Goal: Task Accomplishment & Management: Complete application form

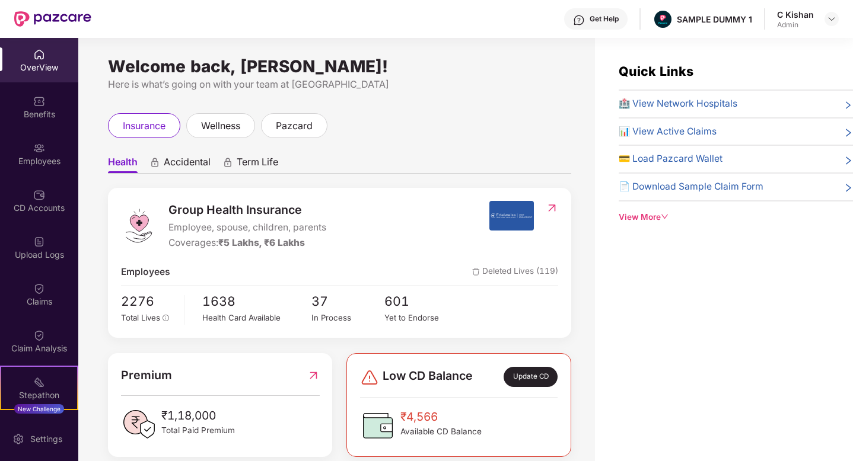
click at [19, 129] on div "OverView Benefits Employees CD Accounts Upload Logs Claims Claim Analysis Stepa…" at bounding box center [39, 227] width 78 height 379
click at [31, 116] on div "Benefits" at bounding box center [39, 115] width 78 height 12
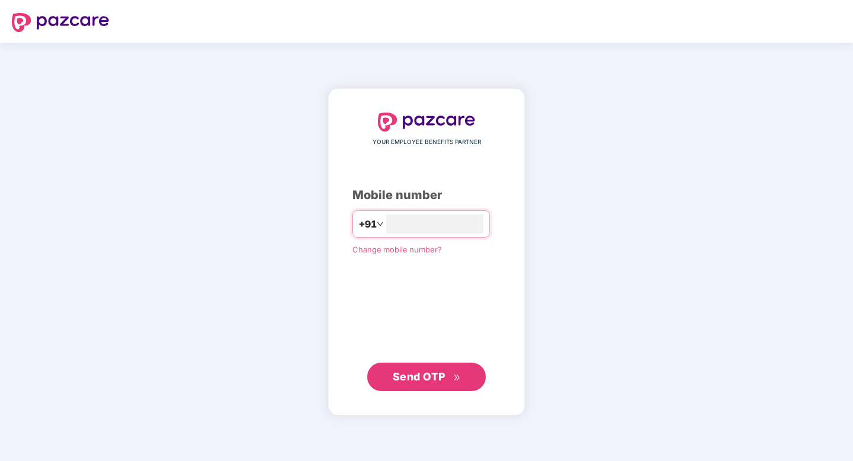
type input "**********"
click at [417, 372] on span "Send OTP" at bounding box center [419, 377] width 53 height 12
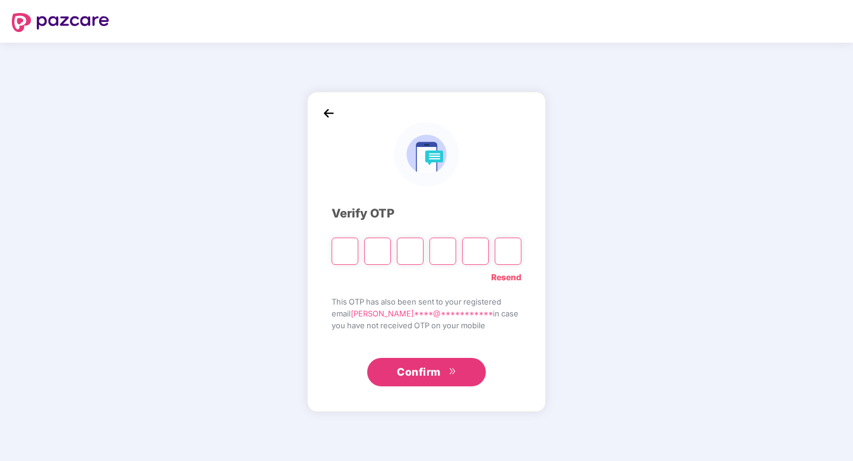
type input "*"
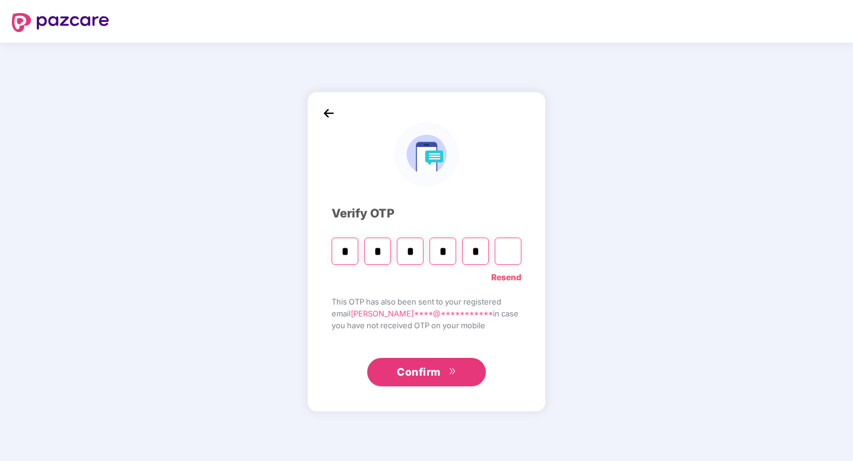
type input "*"
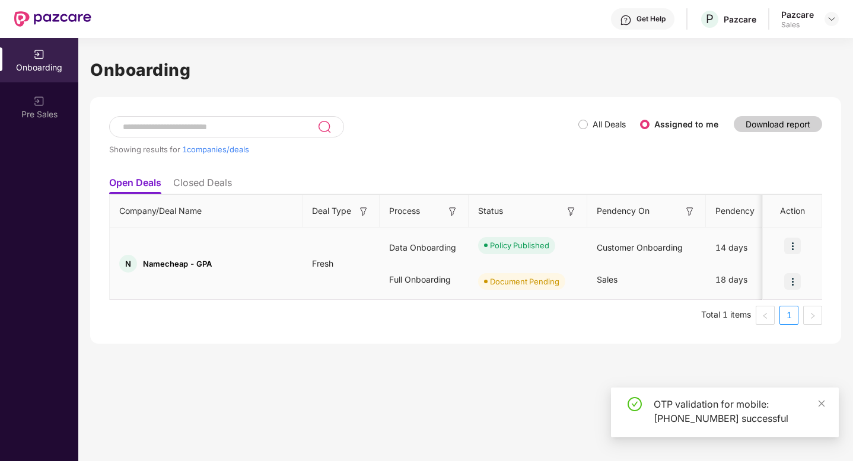
click at [795, 283] on img at bounding box center [792, 281] width 17 height 17
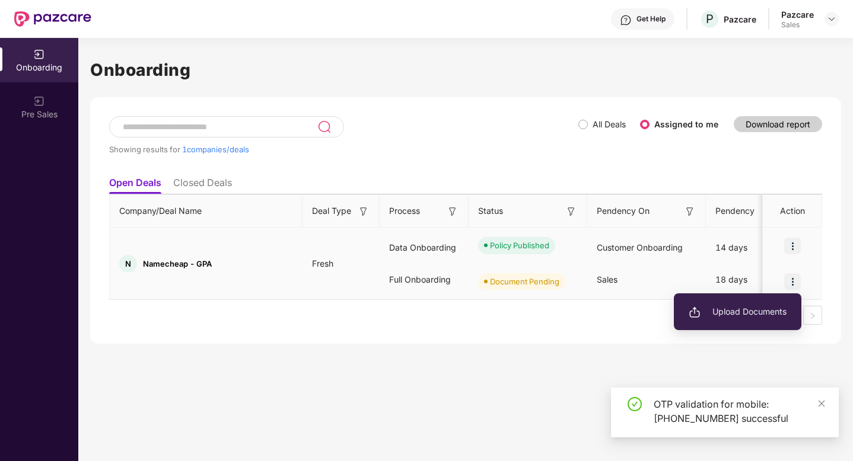
click at [726, 310] on span "Upload Documents" at bounding box center [737, 311] width 98 height 13
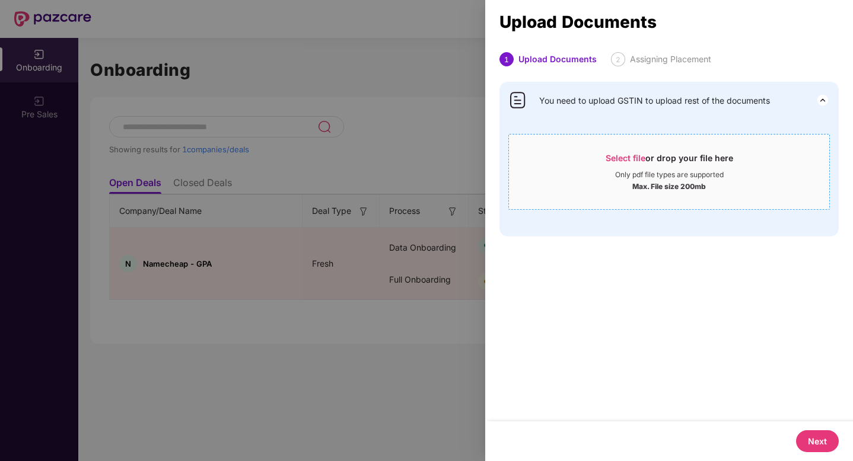
click at [623, 154] on span "Select file" at bounding box center [625, 158] width 40 height 10
click at [610, 160] on span "Select file" at bounding box center [625, 158] width 40 height 10
click at [616, 157] on span "Select file" at bounding box center [625, 158] width 40 height 10
click at [615, 156] on span "Select file" at bounding box center [625, 158] width 40 height 10
click at [636, 300] on div "1 Upload Documents 2 Assigning Placement You need to upload GSTIN to upload res…" at bounding box center [669, 236] width 368 height 369
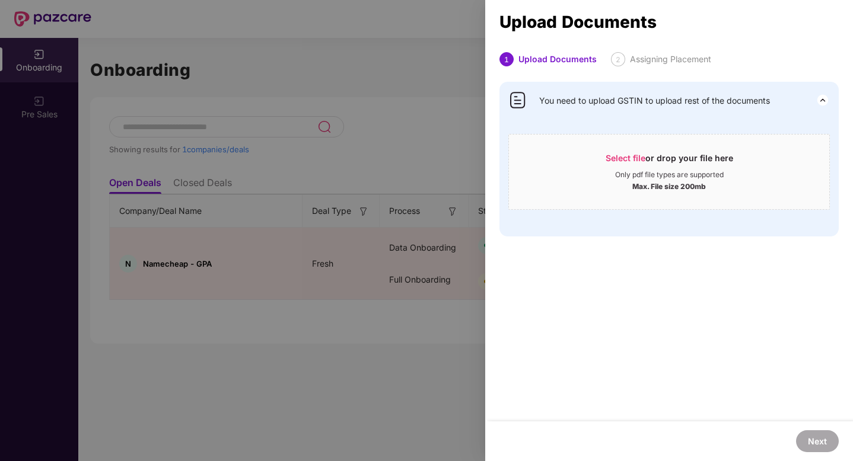
click at [330, 397] on div at bounding box center [426, 230] width 853 height 461
click at [380, 346] on div at bounding box center [426, 230] width 853 height 461
click at [401, 128] on div at bounding box center [426, 230] width 853 height 461
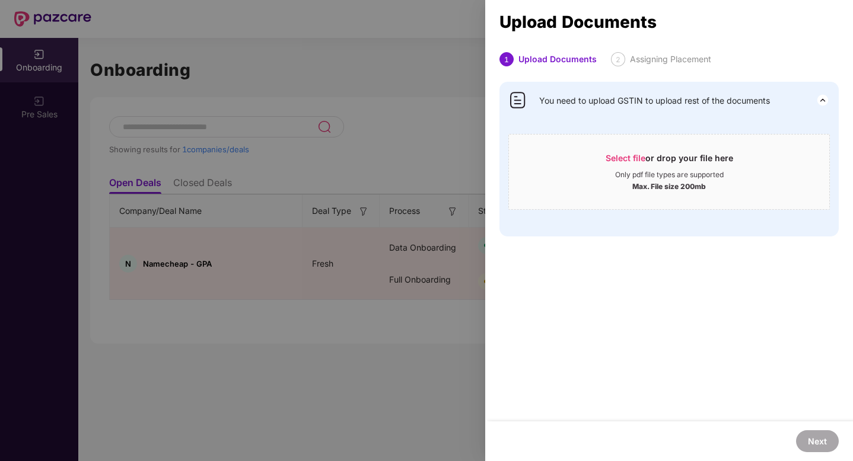
click at [401, 128] on div at bounding box center [426, 230] width 853 height 461
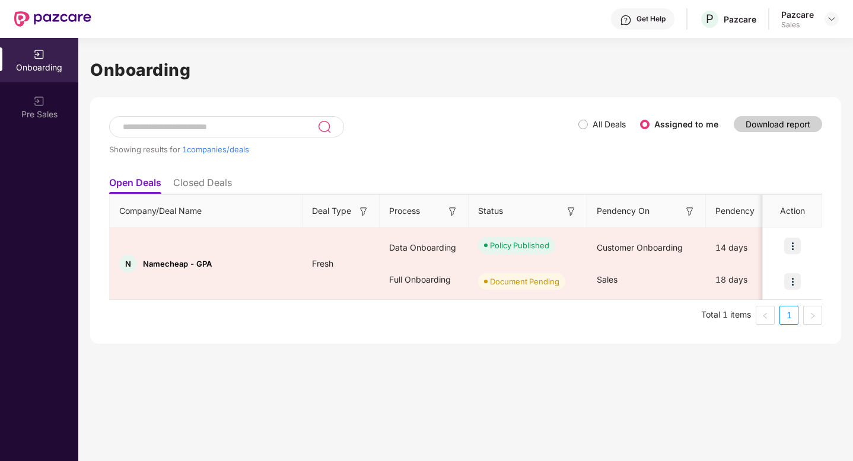
click at [805, 17] on div "Pazcare" at bounding box center [797, 14] width 33 height 11
click at [837, 20] on div at bounding box center [831, 19] width 14 height 14
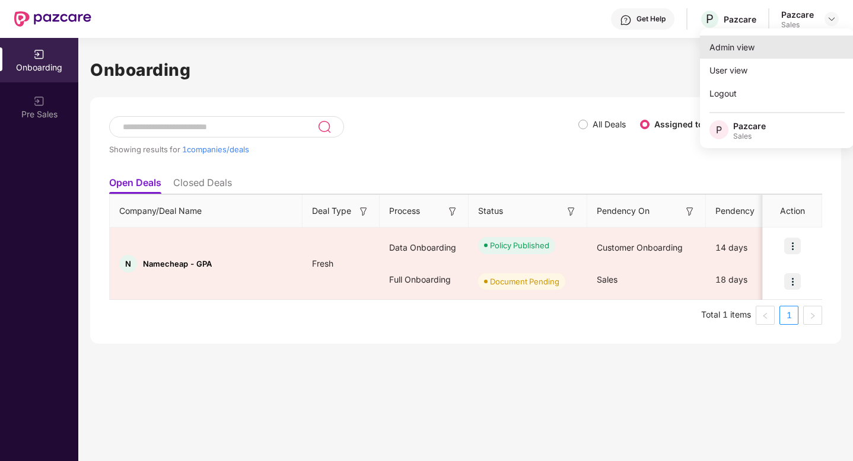
click at [742, 48] on div "Admin view" at bounding box center [777, 47] width 154 height 23
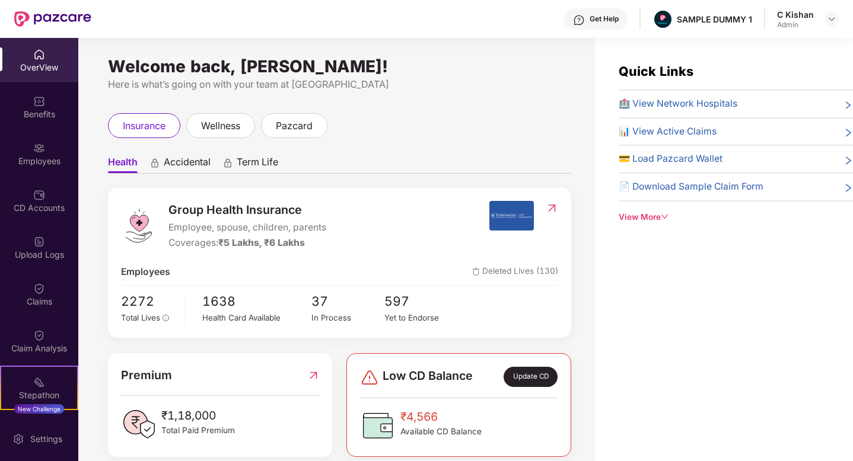
click at [502, 98] on div "Welcome back, C Kishan! Here is what’s going on with your team at Pazcare insur…" at bounding box center [336, 257] width 516 height 438
click at [181, 166] on span "Accidental" at bounding box center [187, 164] width 47 height 17
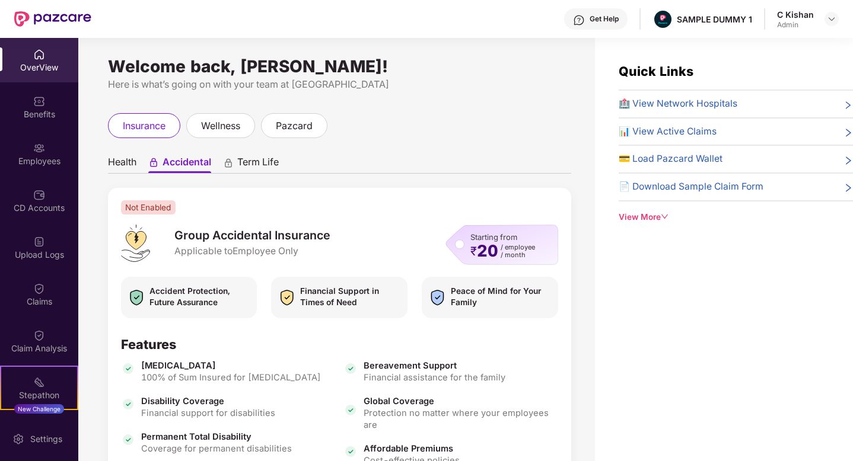
click at [272, 161] on span "Term Life" at bounding box center [258, 164] width 42 height 17
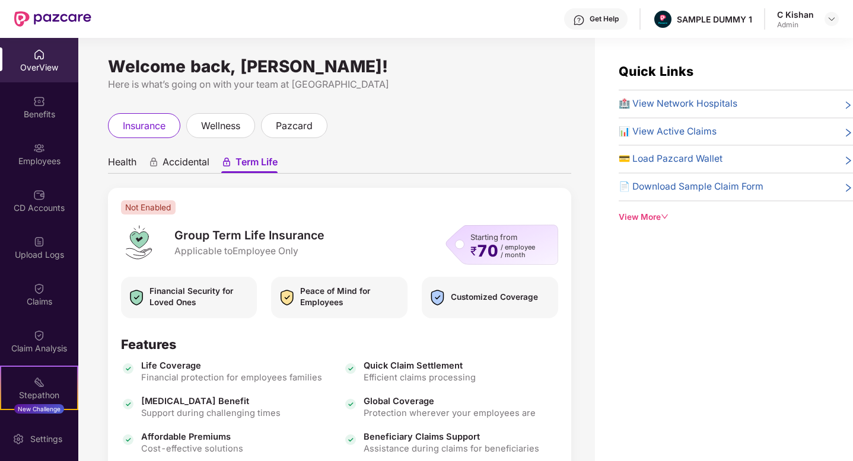
click at [126, 162] on span "Health" at bounding box center [122, 164] width 28 height 17
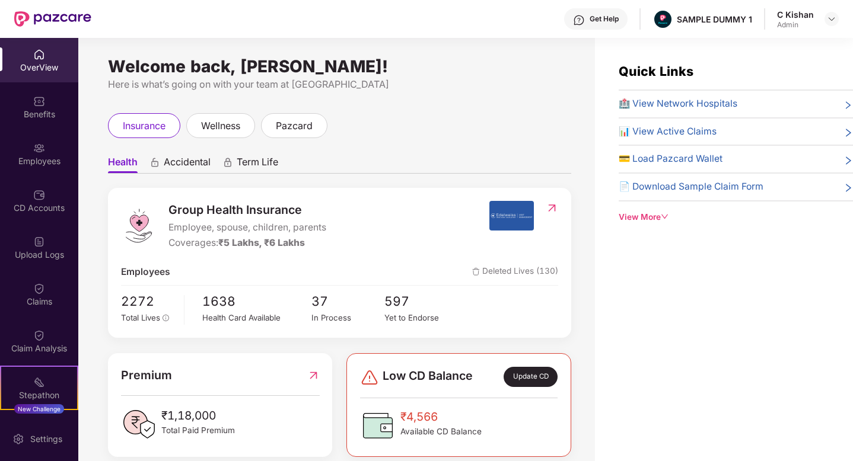
click at [420, 151] on ul "Health Accidental Term Life" at bounding box center [339, 162] width 463 height 24
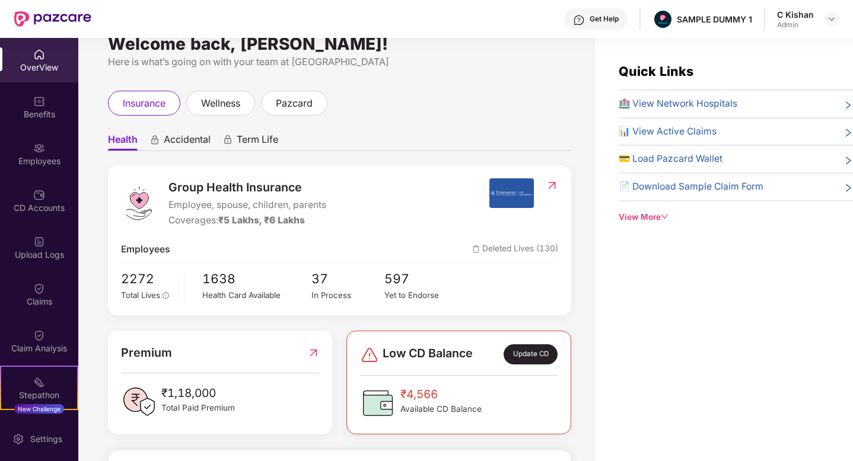
scroll to position [45, 0]
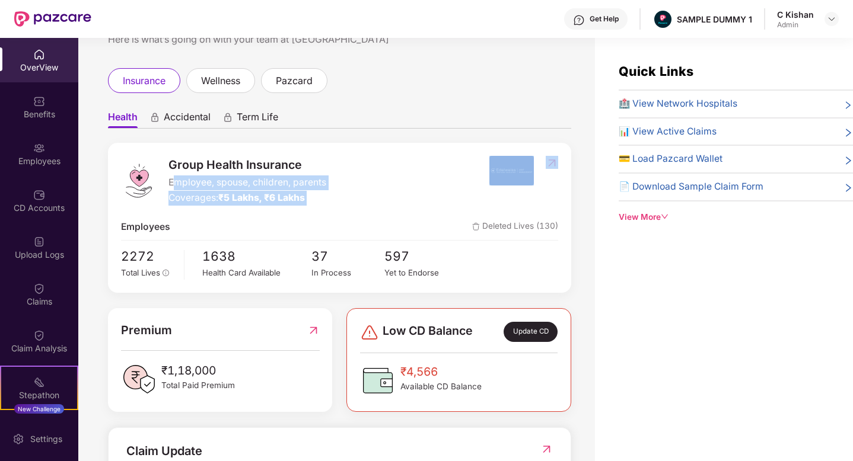
drag, startPoint x: 176, startPoint y: 189, endPoint x: 314, endPoint y: 209, distance: 139.0
click at [314, 209] on div "Group Health Insurance Employee, spouse, children, parents Coverages: ₹5 Lakhs,…" at bounding box center [339, 218] width 463 height 150
click at [436, 193] on div "Group Health Insurance Employee, spouse, children, parents Coverages: ₹5 Lakhs,…" at bounding box center [305, 181] width 368 height 50
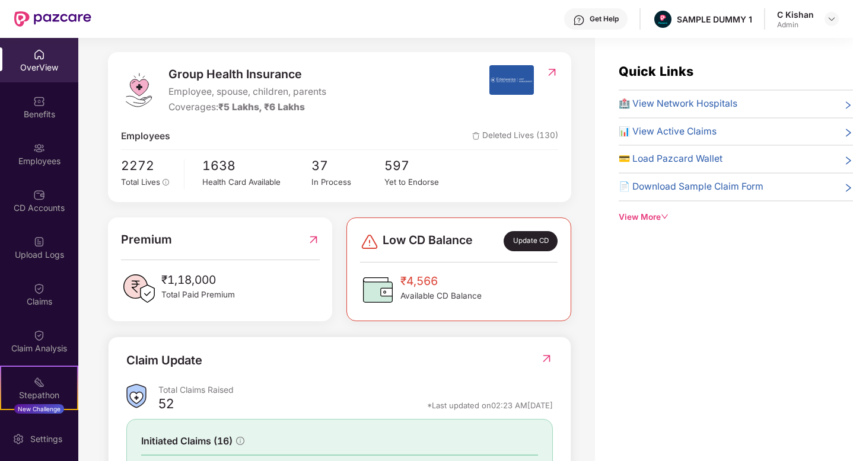
scroll to position [142, 0]
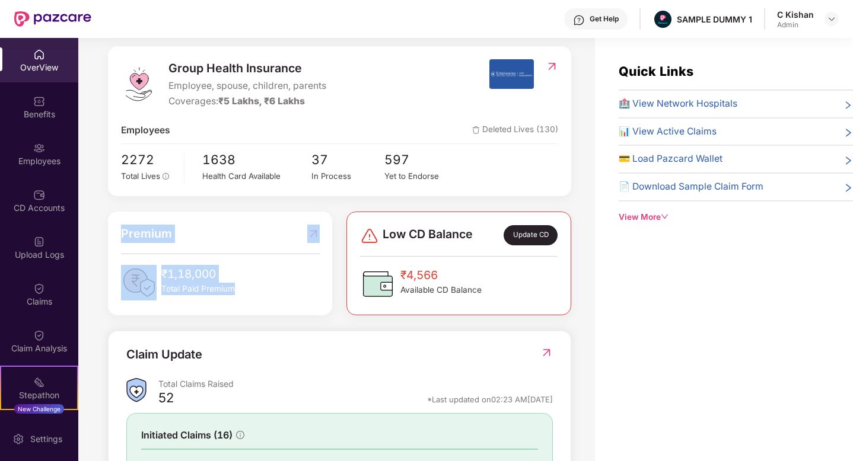
drag, startPoint x: 263, startPoint y: 291, endPoint x: 114, endPoint y: 215, distance: 167.1
click at [114, 215] on div "Premium ₹1,18,000 Total Paid Premium" at bounding box center [220, 264] width 224 height 104
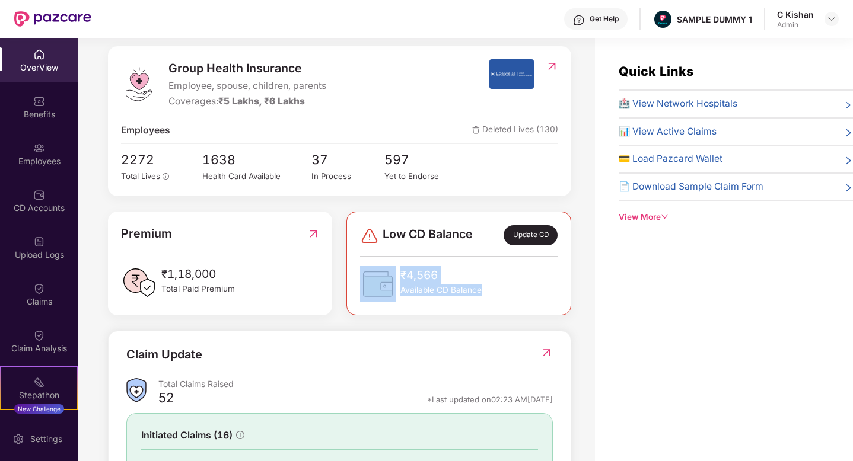
drag, startPoint x: 530, startPoint y: 292, endPoint x: 439, endPoint y: 247, distance: 101.0
click at [439, 247] on div "Low CD Balance Update CD ₹4,566 Available CD Balance" at bounding box center [458, 263] width 197 height 76
click at [629, 280] on div "Quick Links 🏥 View Network Hospitals 📊 View Active Claims 💳 Load Pazcard Wallet…" at bounding box center [724, 268] width 258 height 461
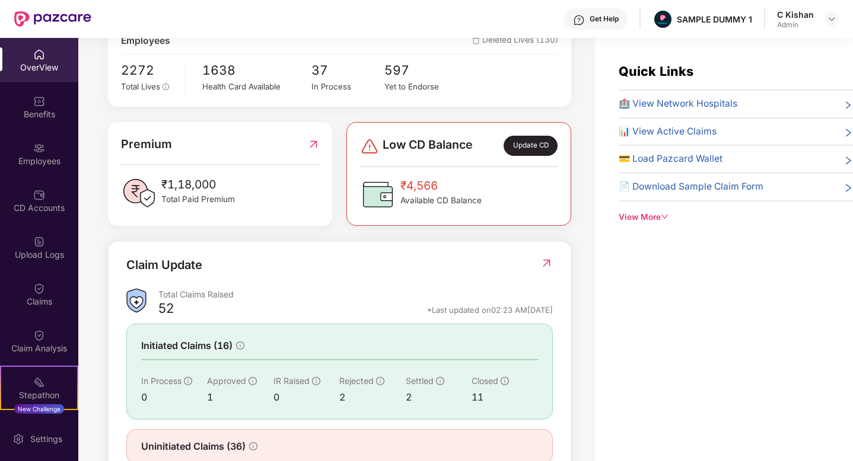
scroll to position [252, 0]
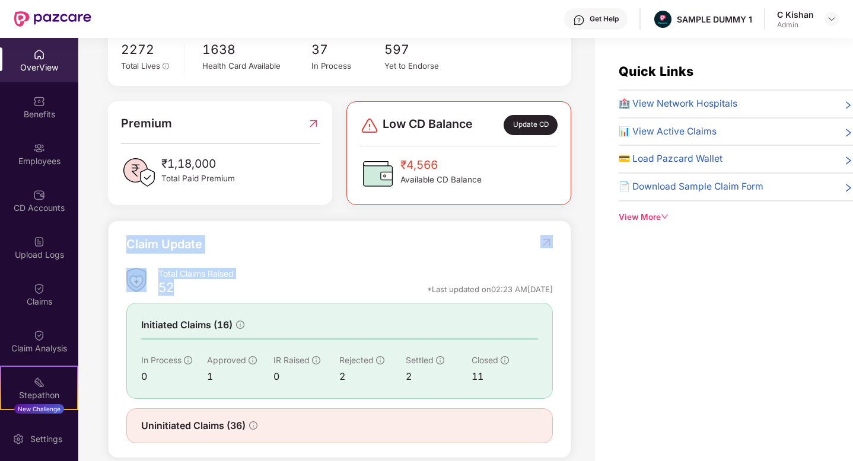
drag, startPoint x: 176, startPoint y: 287, endPoint x: 122, endPoint y: 243, distance: 69.5
click at [122, 243] on div "Claim Update Total Claims Raised 52 *Last updated on 02:23 AM, 11 Aug 2025 Init…" at bounding box center [339, 340] width 463 height 238
click at [331, 286] on div "52 *Last updated on 02:23 AM, 11 Aug 2025" at bounding box center [355, 291] width 394 height 15
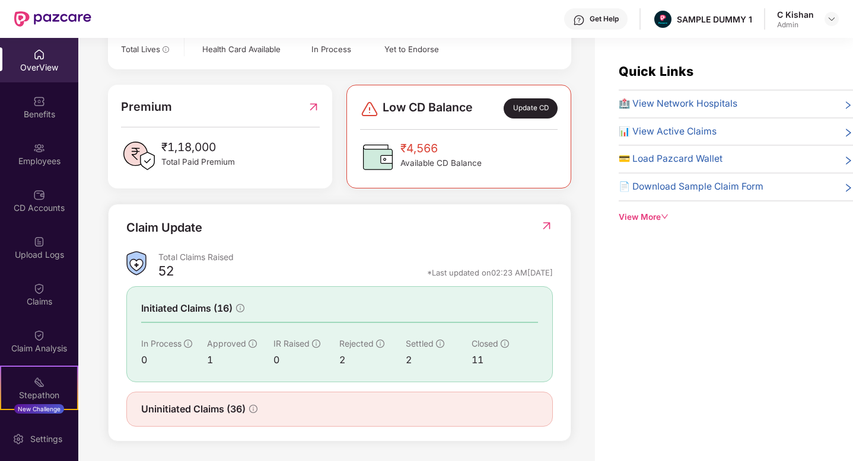
click at [546, 224] on img at bounding box center [546, 226] width 12 height 12
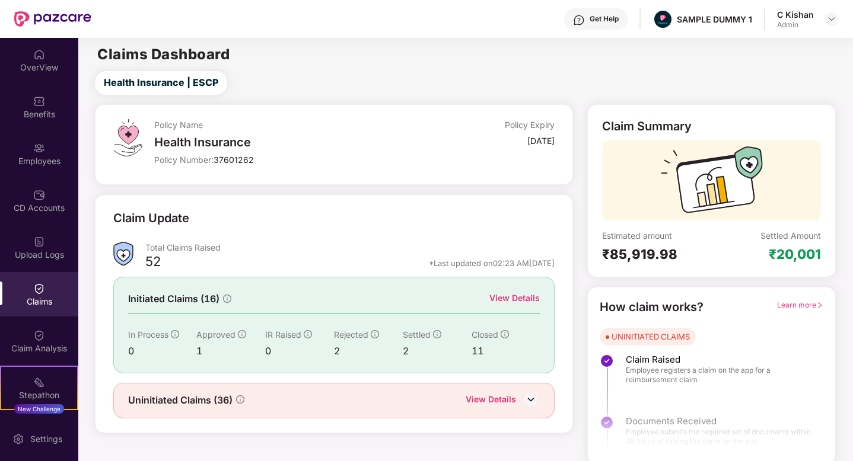
click at [520, 299] on div "View Details" at bounding box center [514, 298] width 50 height 13
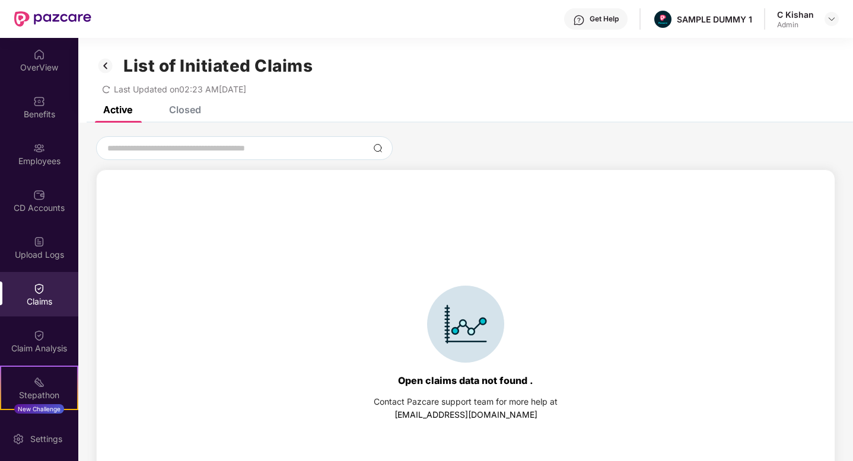
scroll to position [51, 0]
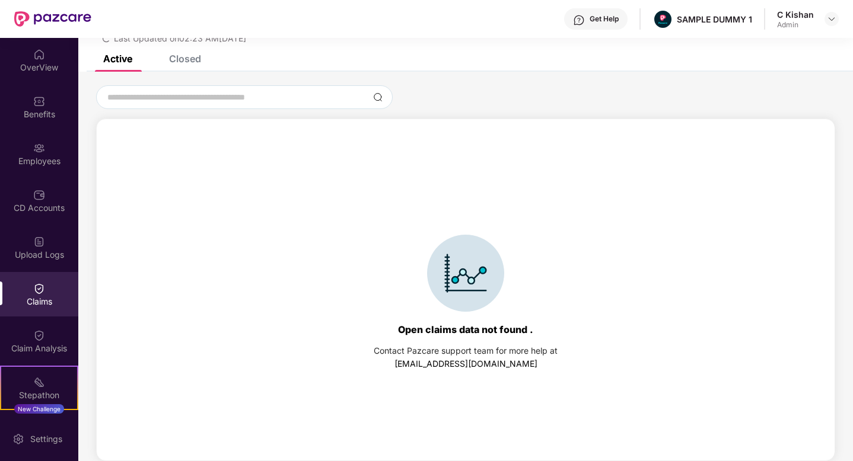
click at [189, 61] on div "Closed" at bounding box center [185, 59] width 32 height 12
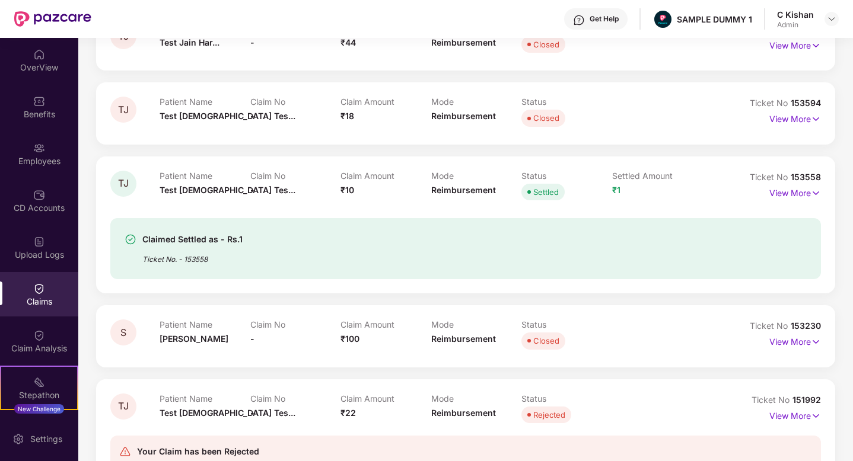
scroll to position [160, 0]
click at [791, 193] on p "View More" at bounding box center [795, 193] width 52 height 16
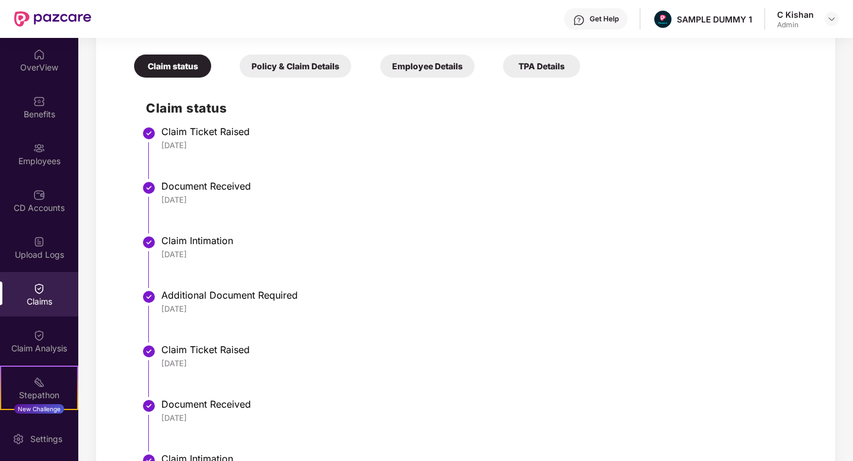
scroll to position [468, 0]
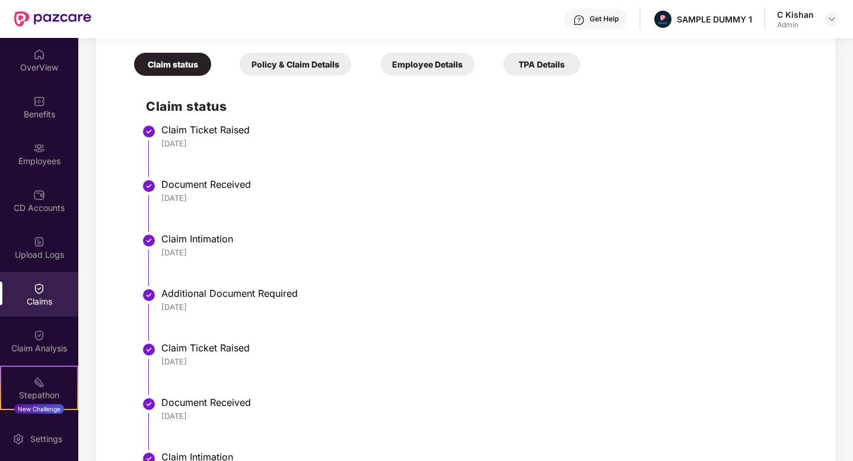
click at [283, 65] on div "Policy & Claim Details" at bounding box center [295, 64] width 111 height 23
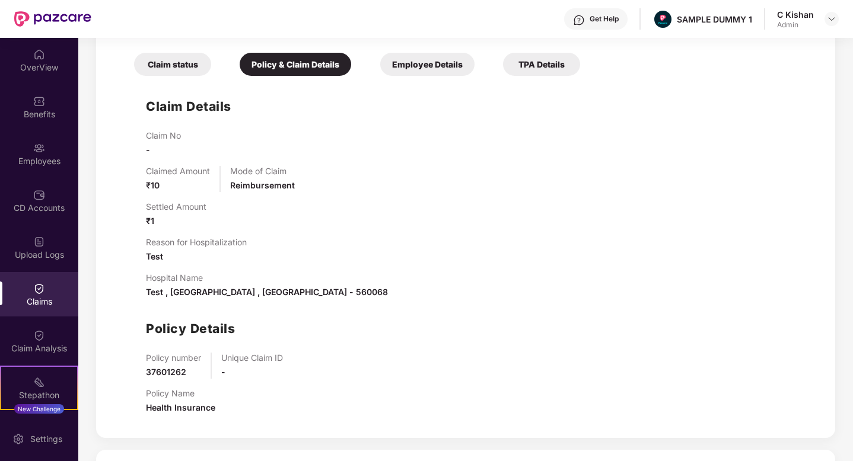
click at [599, 14] on div "Get Help" at bounding box center [603, 18] width 29 height 9
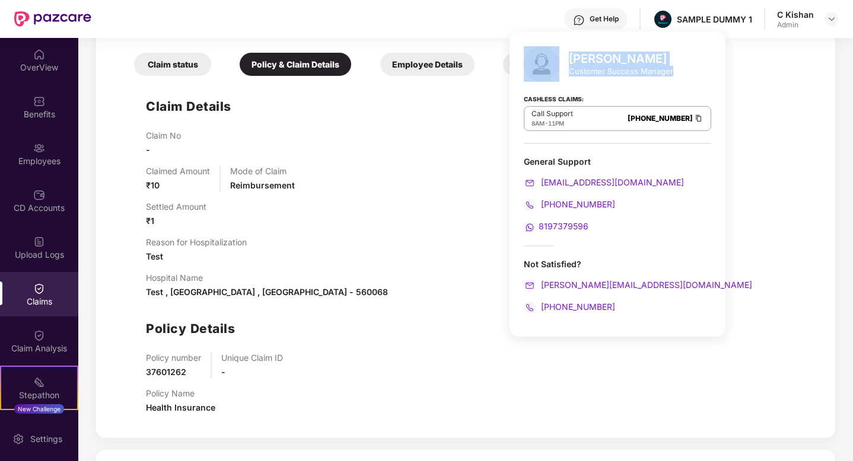
drag, startPoint x: 674, startPoint y: 69, endPoint x: 556, endPoint y: 57, distance: 118.0
click at [556, 57] on div "Mihir Singh Customer Success Manager Cashless Claims: Call Support 8AM - 11PM 0…" at bounding box center [617, 184] width 216 height 305
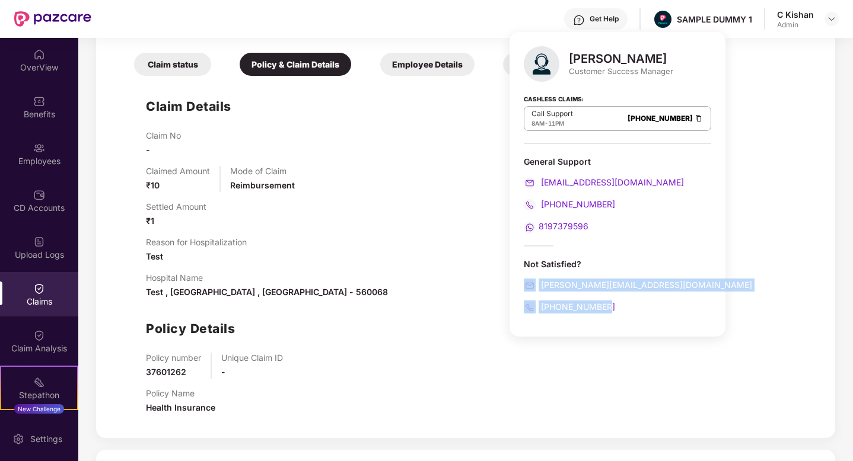
drag, startPoint x: 605, startPoint y: 311, endPoint x: 512, endPoint y: 278, distance: 98.6
click at [512, 278] on div "Mihir Singh Customer Success Manager Cashless Claims: Call Support 8AM - 11PM 0…" at bounding box center [617, 184] width 216 height 305
click at [737, 290] on div "Hospital Name Test , Bangalore , Karnataka - 560068" at bounding box center [477, 286] width 663 height 26
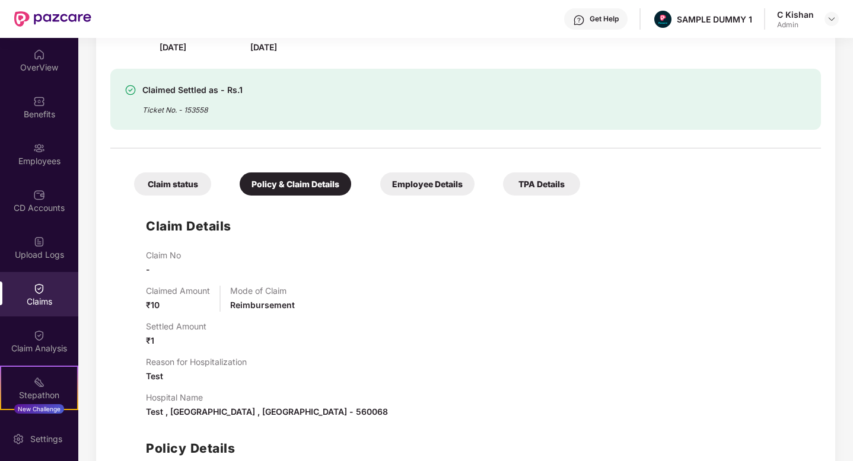
scroll to position [347, 0]
click at [48, 153] on div "Employees" at bounding box center [39, 154] width 78 height 44
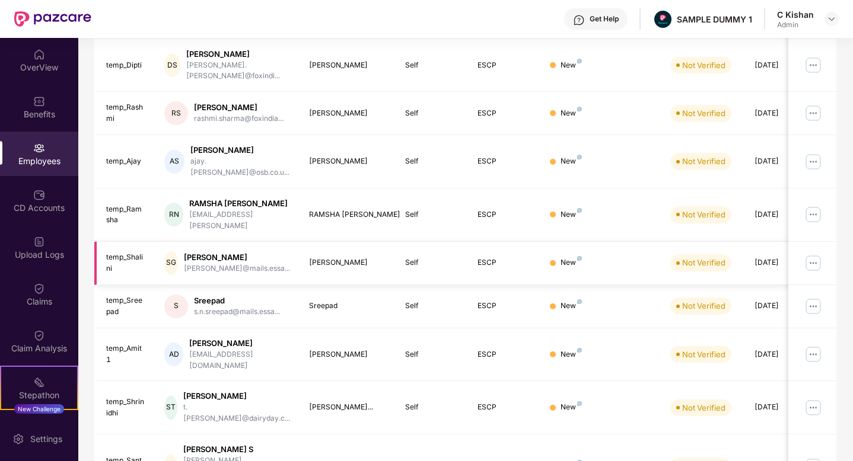
scroll to position [0, 0]
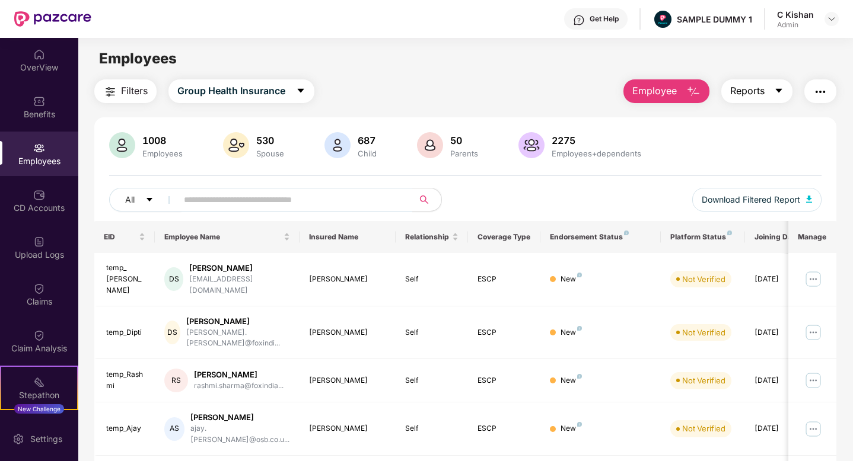
click at [756, 93] on span "Reports" at bounding box center [747, 91] width 34 height 15
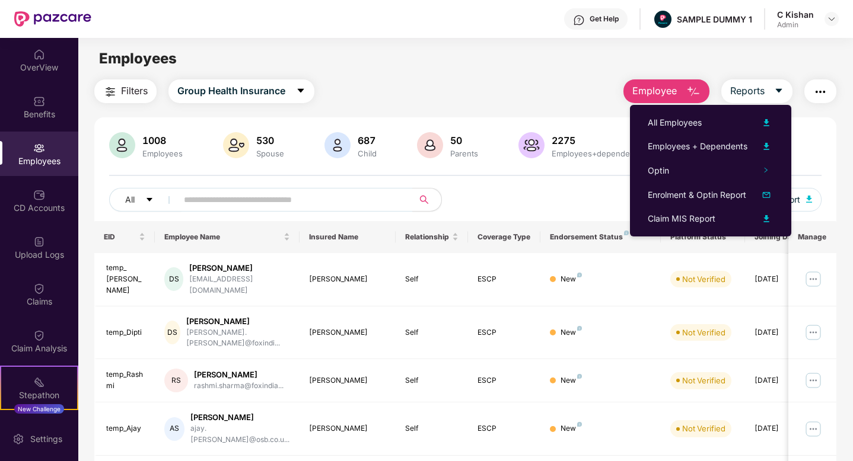
click at [546, 205] on div "All Download Filtered Report" at bounding box center [465, 204] width 712 height 33
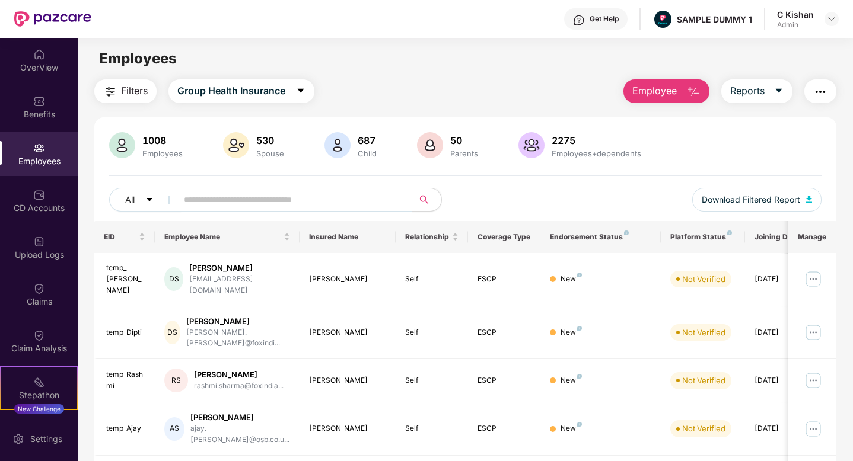
click at [681, 94] on button "Employee" at bounding box center [666, 91] width 86 height 24
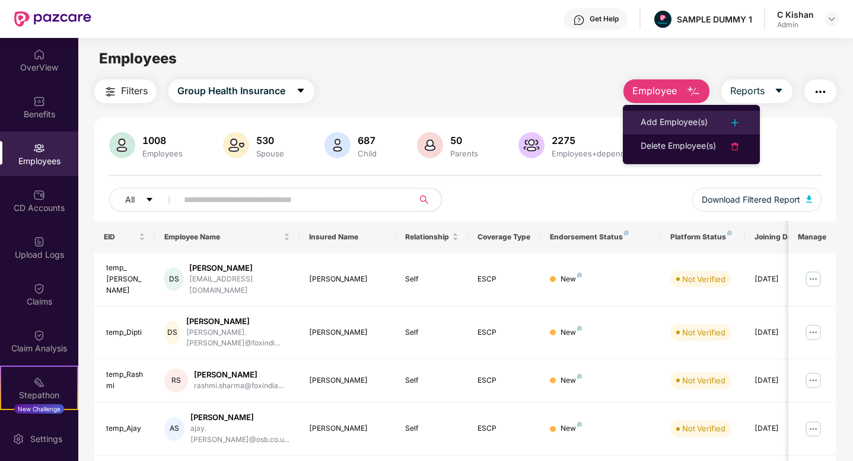
click at [696, 122] on div "Add Employee(s)" at bounding box center [673, 123] width 67 height 14
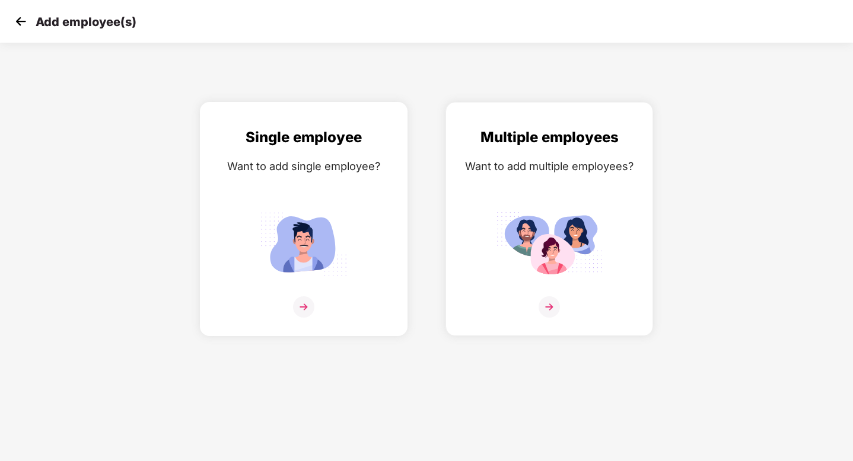
click at [308, 303] on img at bounding box center [303, 306] width 21 height 21
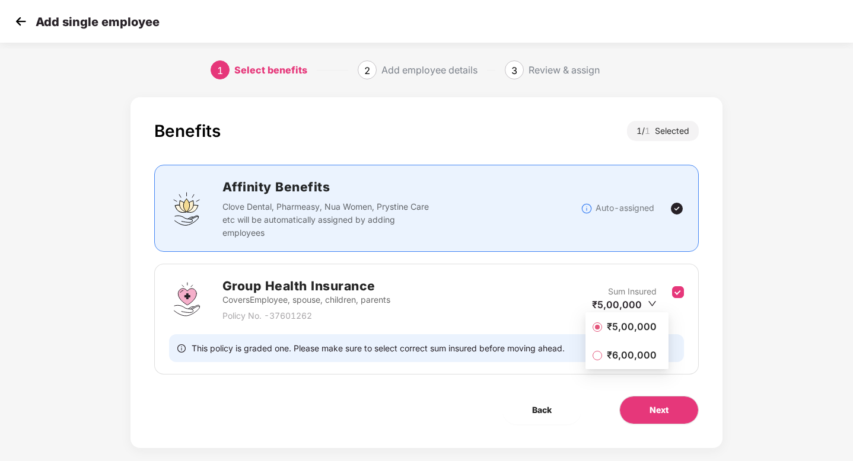
click at [606, 334] on li "₹5,00,000" at bounding box center [626, 327] width 83 height 24
click at [668, 405] on span "Next" at bounding box center [658, 410] width 19 height 13
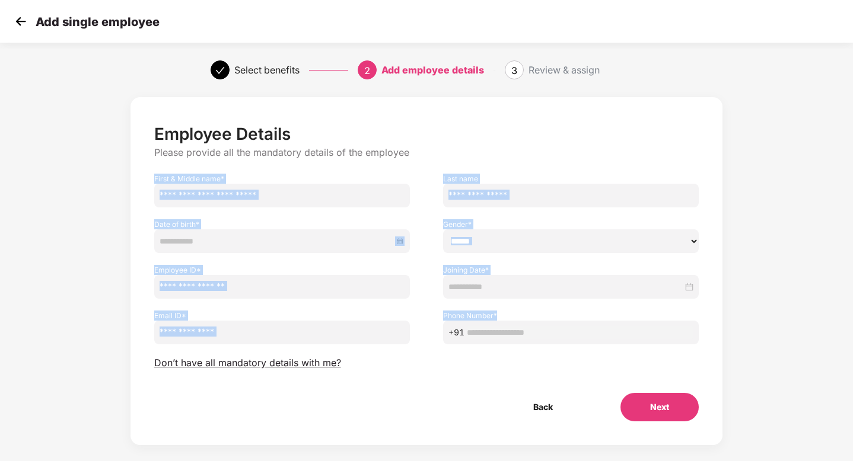
drag, startPoint x: 152, startPoint y: 176, endPoint x: 549, endPoint y: 339, distance: 428.9
click at [549, 339] on div "Employee Details Please provide all the mandatory details of the employee First…" at bounding box center [426, 273] width 545 height 298
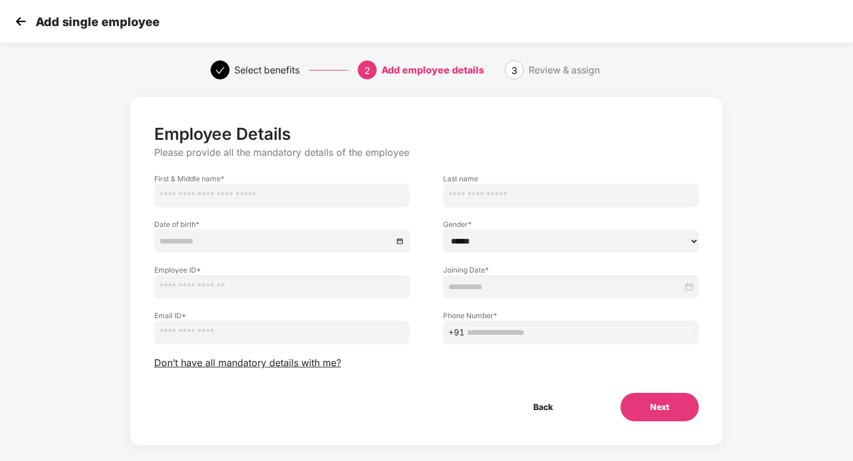
click at [535, 65] on div "Review & assign" at bounding box center [563, 69] width 71 height 19
drag, startPoint x: 530, startPoint y: 65, endPoint x: 651, endPoint y: 75, distance: 122.0
click at [651, 75] on div "Select benefits 2 Add employee details 3 Review & assign" at bounding box center [426, 70] width 853 height 43
click at [381, 380] on div "Employee Details Please provide all the mandatory details of the employee First…" at bounding box center [426, 273] width 545 height 298
click at [307, 364] on span "Don’t have all mandatory details with me?" at bounding box center [247, 363] width 187 height 12
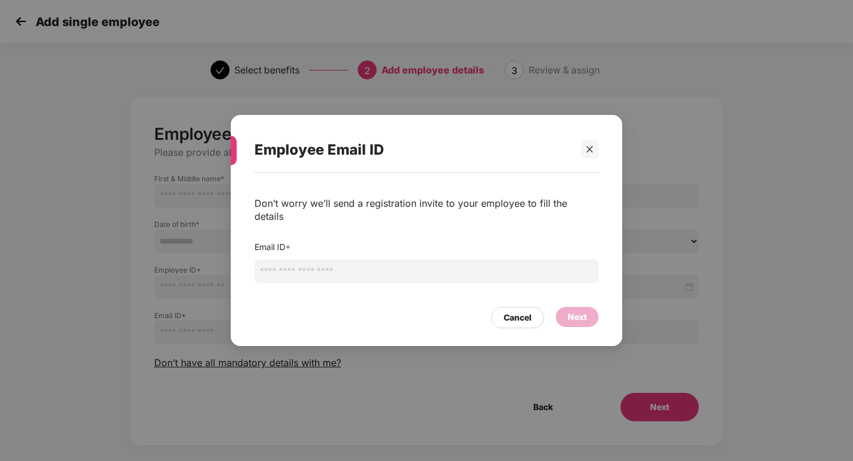
drag, startPoint x: 267, startPoint y: 269, endPoint x: 365, endPoint y: 269, distance: 97.3
click at [365, 269] on input "email" at bounding box center [426, 272] width 344 height 24
click at [272, 316] on div "Cancel Next" at bounding box center [426, 314] width 344 height 27
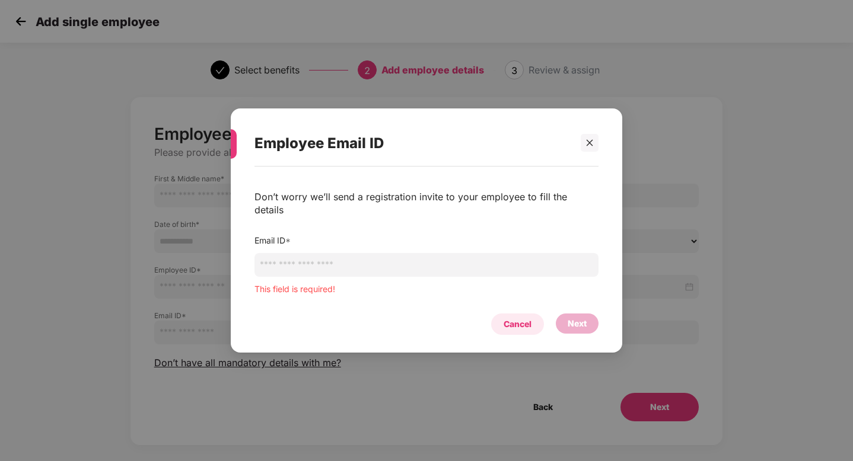
click at [518, 318] on div "Cancel" at bounding box center [517, 324] width 28 height 13
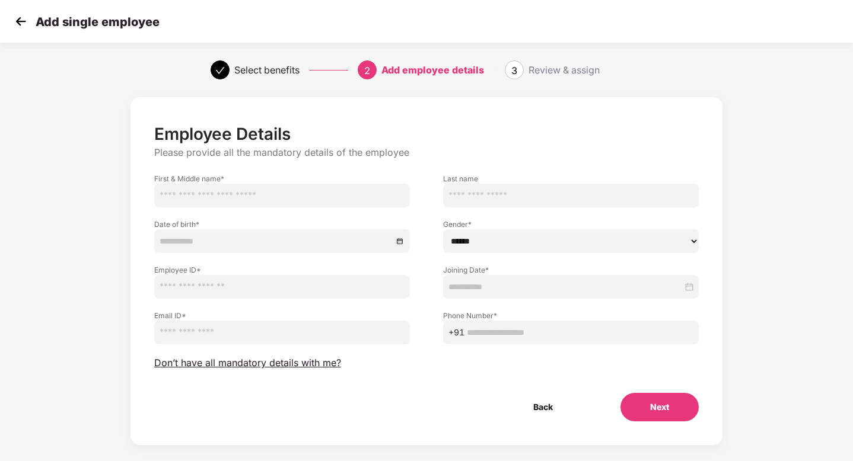
click at [24, 23] on img at bounding box center [21, 21] width 18 height 18
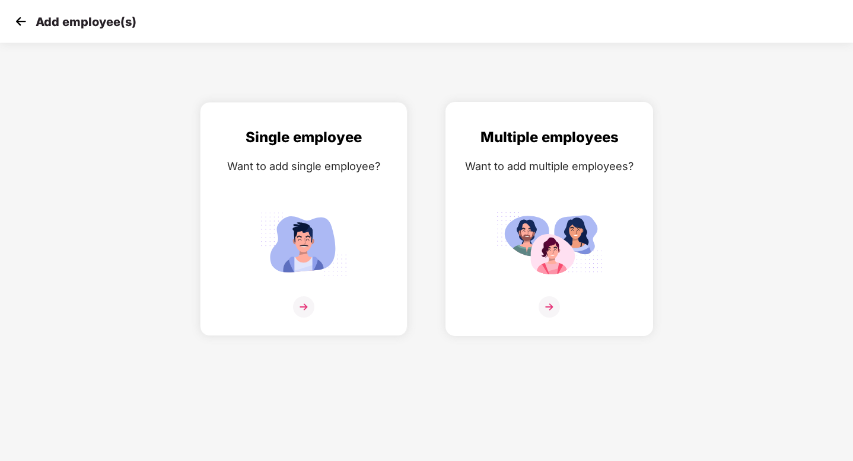
click at [551, 306] on img at bounding box center [548, 306] width 21 height 21
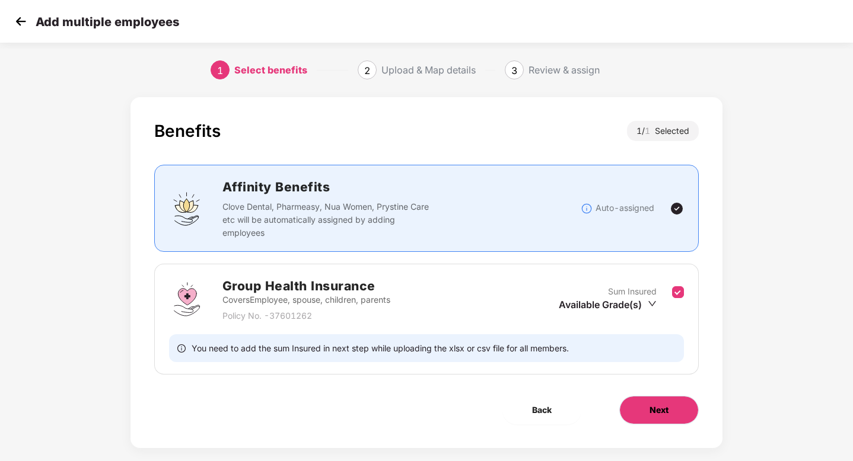
click at [650, 408] on span "Next" at bounding box center [658, 410] width 19 height 13
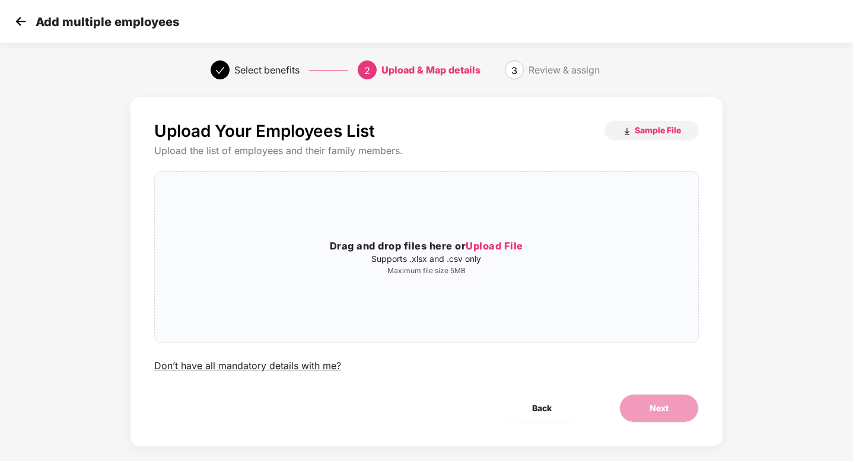
click at [18, 22] on img at bounding box center [21, 21] width 18 height 18
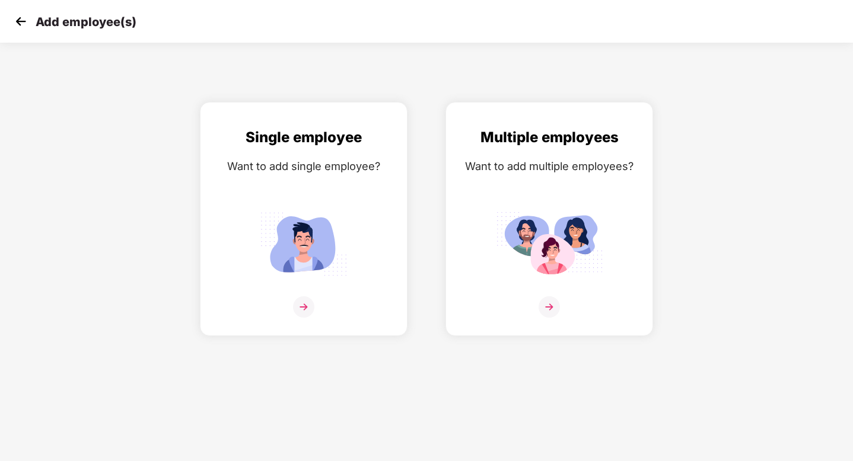
click at [23, 24] on img at bounding box center [21, 21] width 18 height 18
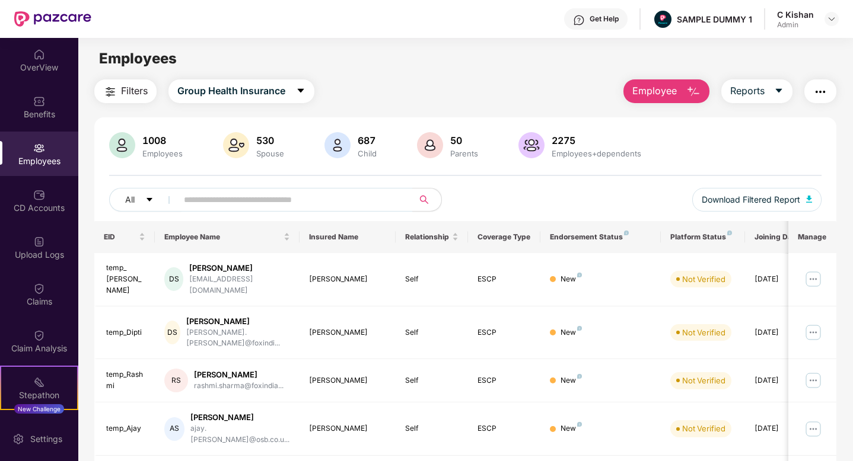
click at [684, 91] on button "Employee" at bounding box center [666, 91] width 86 height 24
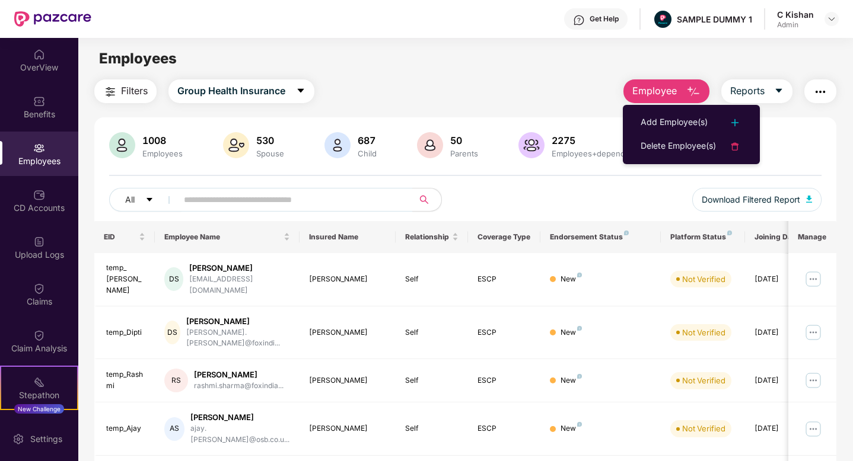
click at [632, 188] on div "All Download Filtered Report" at bounding box center [465, 204] width 712 height 33
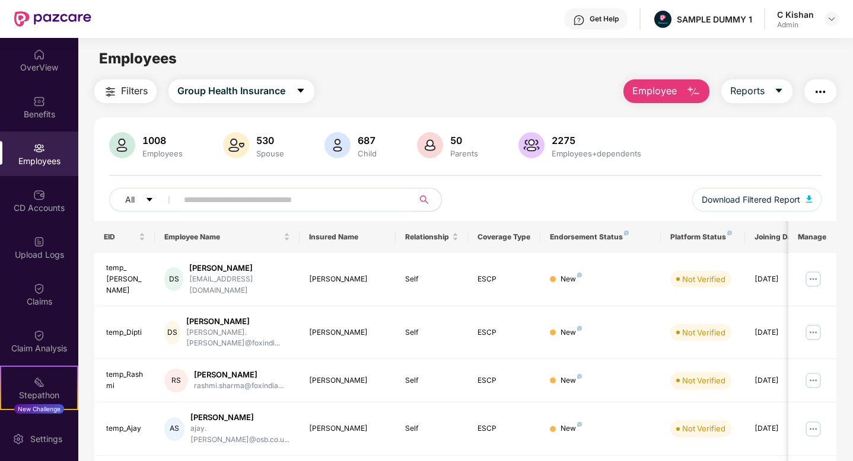
click at [412, 76] on main "Employees Filters Group Health Insurance Employee Reports 1008 Employees 530 Sp…" at bounding box center [465, 268] width 774 height 461
click at [45, 202] on div "CD Accounts" at bounding box center [39, 208] width 78 height 12
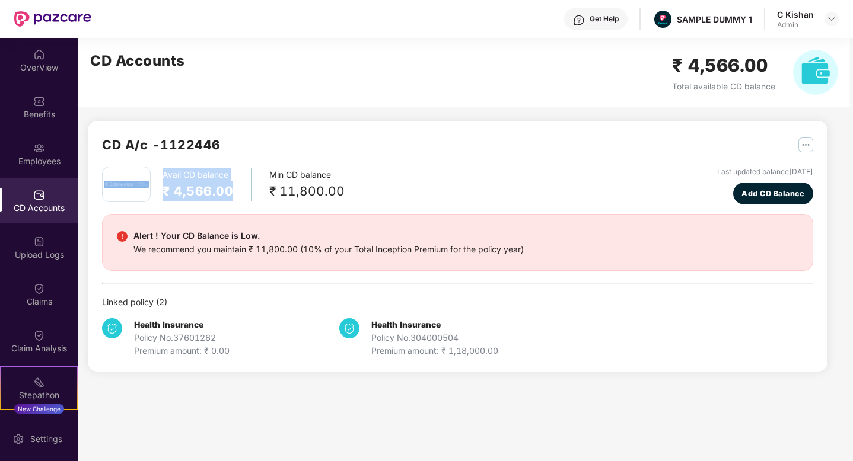
drag, startPoint x: 232, startPoint y: 196, endPoint x: 146, endPoint y: 170, distance: 90.0
click at [146, 170] on div "Avail CD balance ₹ 4,566.00 Min CD balance ₹ 11,800.00" at bounding box center [223, 185] width 243 height 36
click at [324, 208] on div "Avail CD balance ₹ 4,566.00 Min CD balance ₹ 11,800.00 Last updated balance 23 …" at bounding box center [457, 262] width 711 height 191
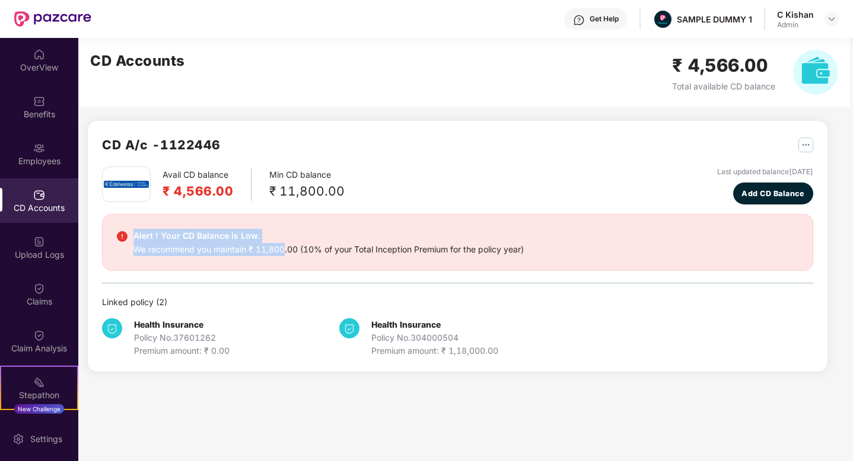
drag, startPoint x: 285, startPoint y: 247, endPoint x: 136, endPoint y: 228, distance: 150.6
click at [136, 228] on div "Alert ! Your CD Balance is Low. We recommend you maintain ₹ 11,800.00 (10% of y…" at bounding box center [457, 242] width 711 height 57
click at [764, 193] on span "Add CD Balance" at bounding box center [772, 194] width 63 height 12
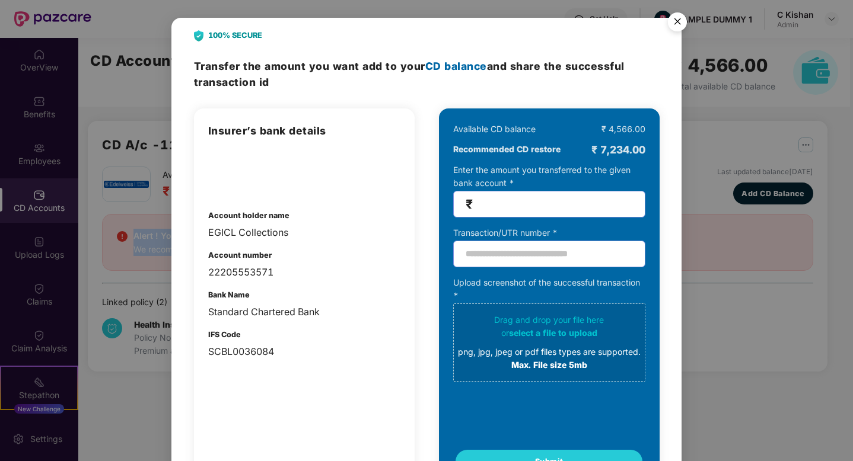
click at [677, 23] on img "Close" at bounding box center [677, 23] width 33 height 33
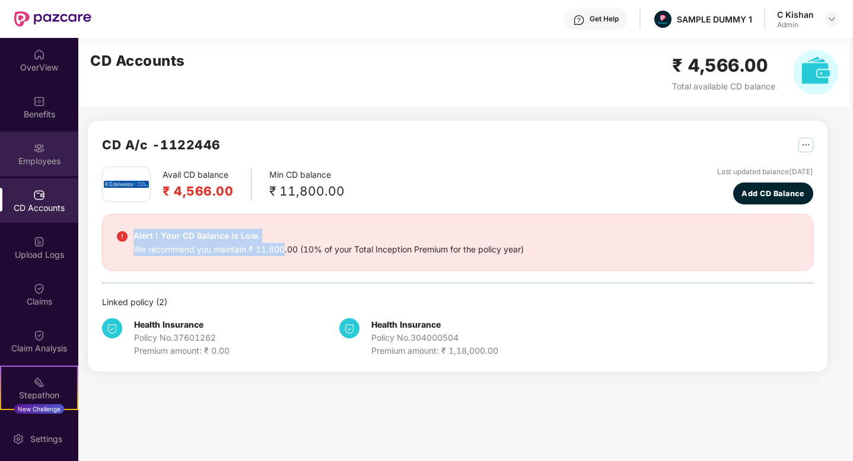
click at [49, 151] on div "Employees" at bounding box center [39, 154] width 78 height 44
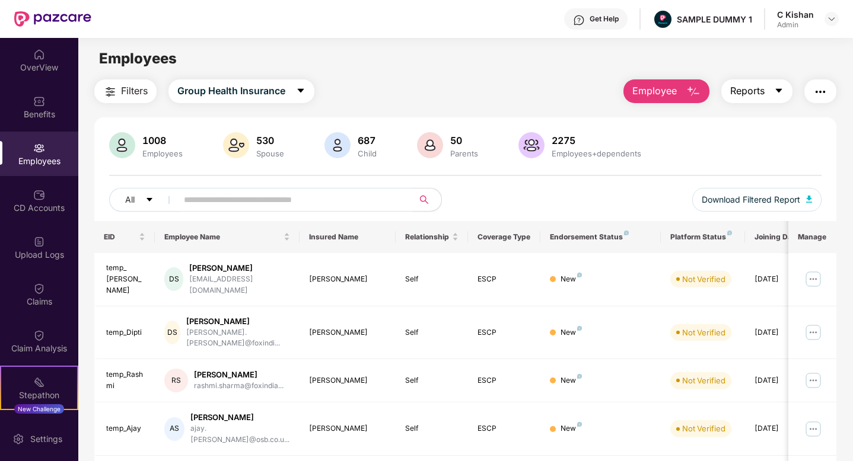
click at [774, 94] on icon "caret-down" at bounding box center [778, 90] width 9 height 9
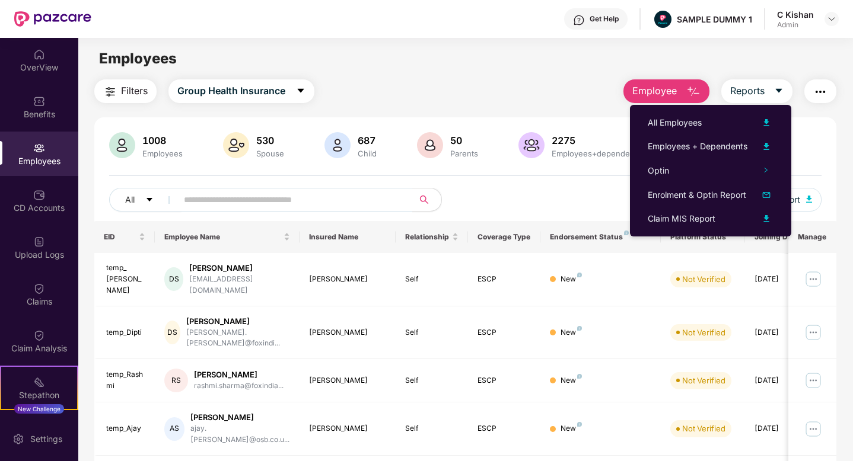
click at [463, 69] on div "Employees" at bounding box center [465, 58] width 774 height 23
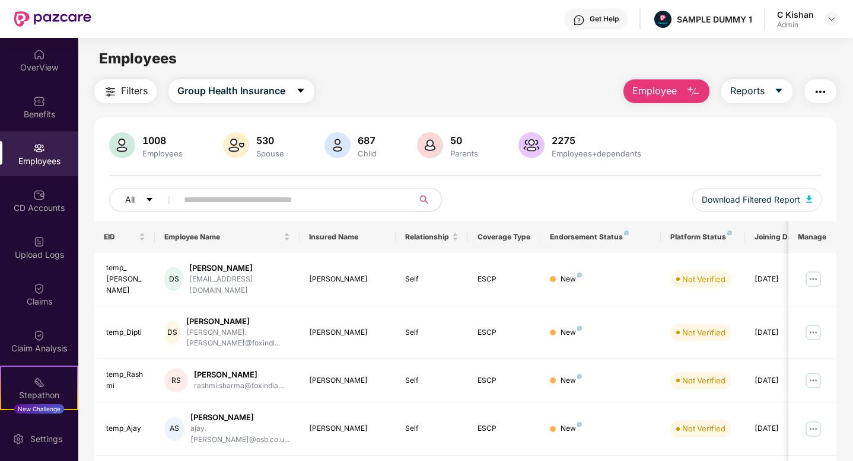
click at [391, 93] on div "Filters Group Health Insurance Employee Reports" at bounding box center [465, 91] width 742 height 24
